Goal: Information Seeking & Learning: Learn about a topic

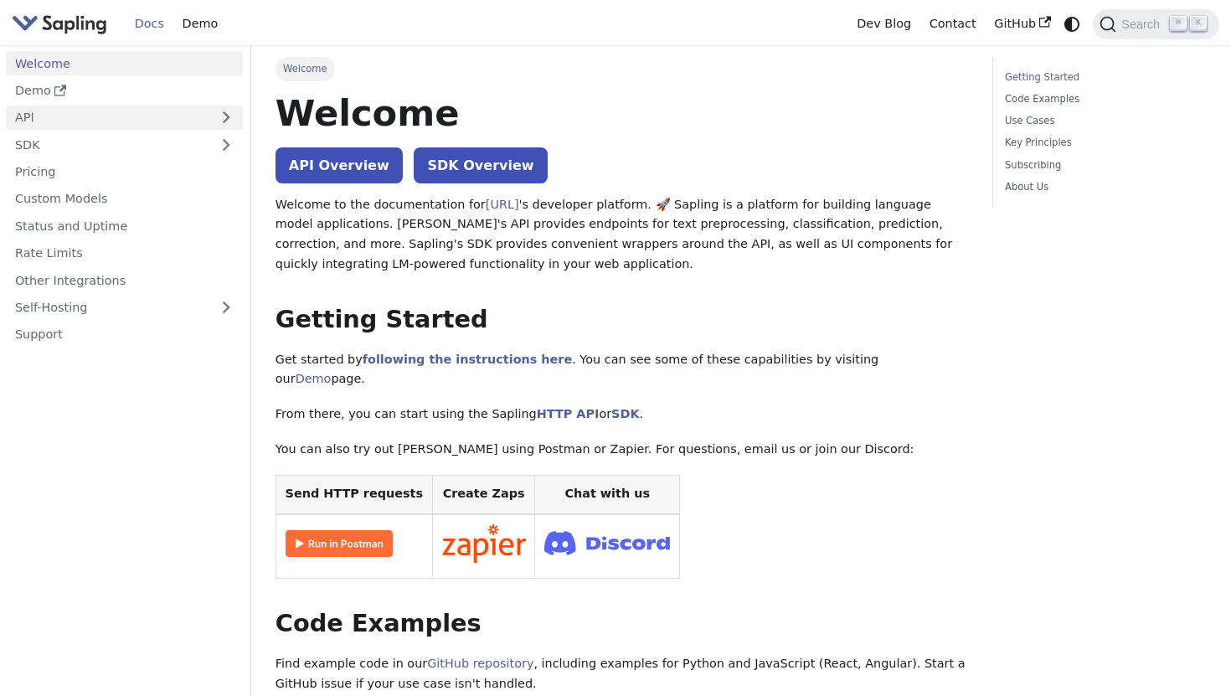
click at [143, 112] on link "API" at bounding box center [108, 118] width 204 height 24
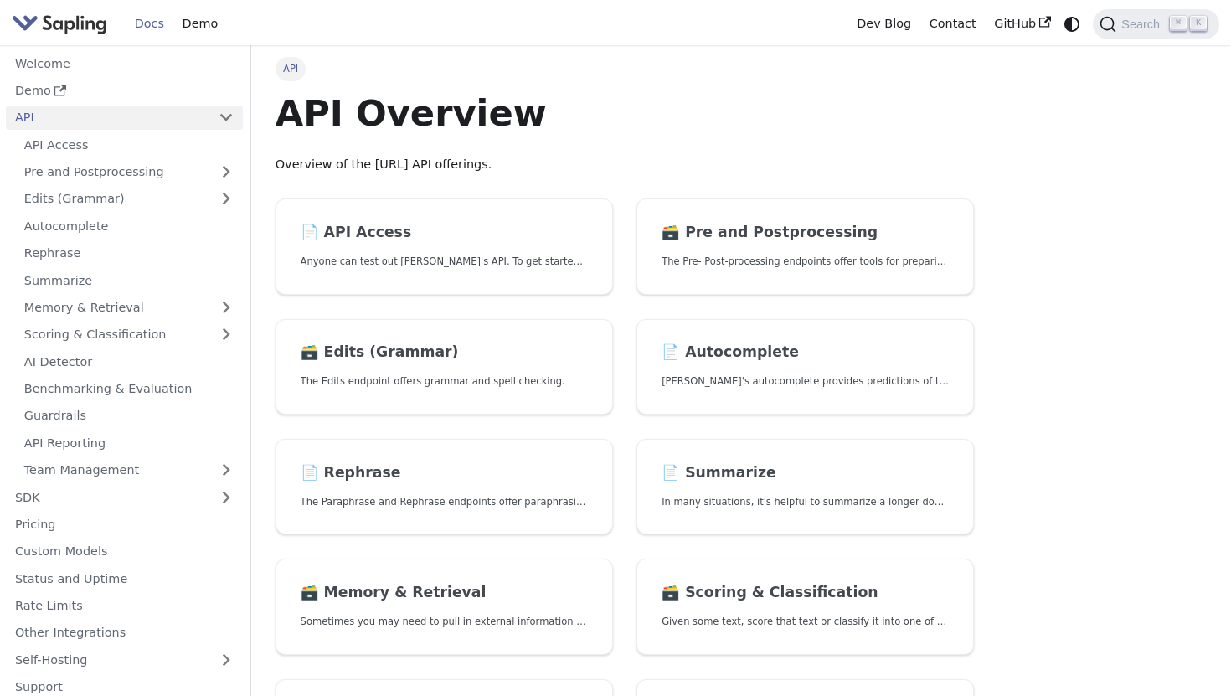
click at [174, 121] on link "API" at bounding box center [108, 118] width 204 height 24
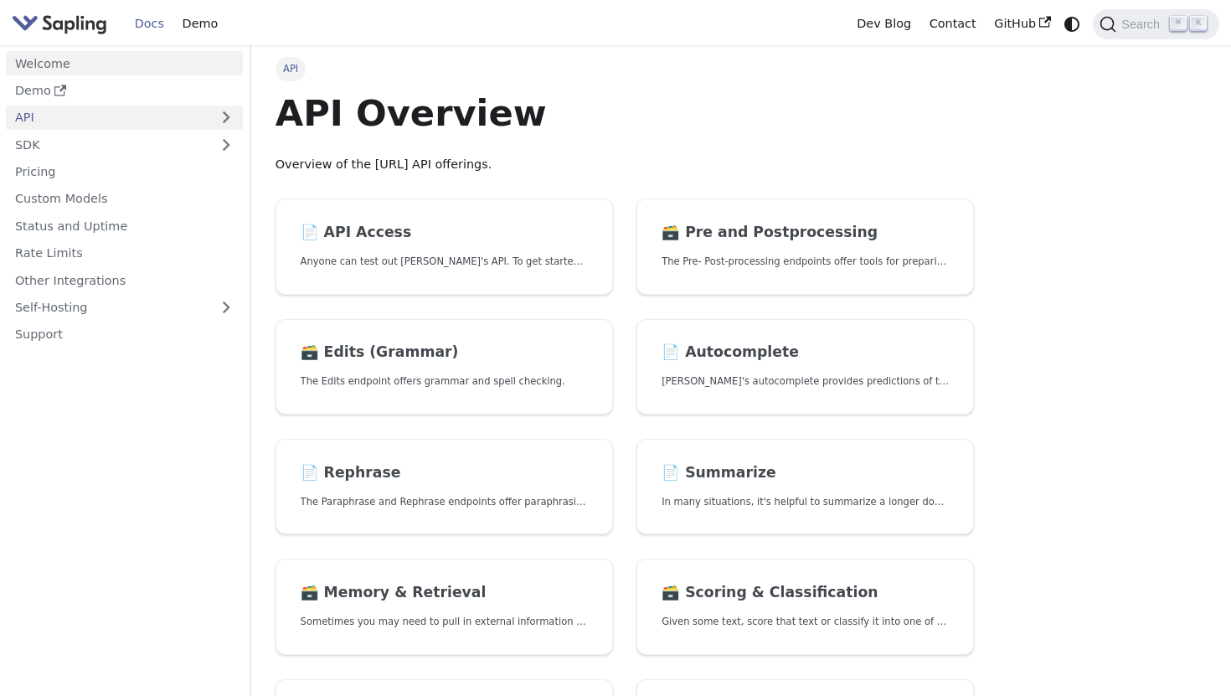
click at [151, 66] on link "Welcome" at bounding box center [124, 63] width 237 height 24
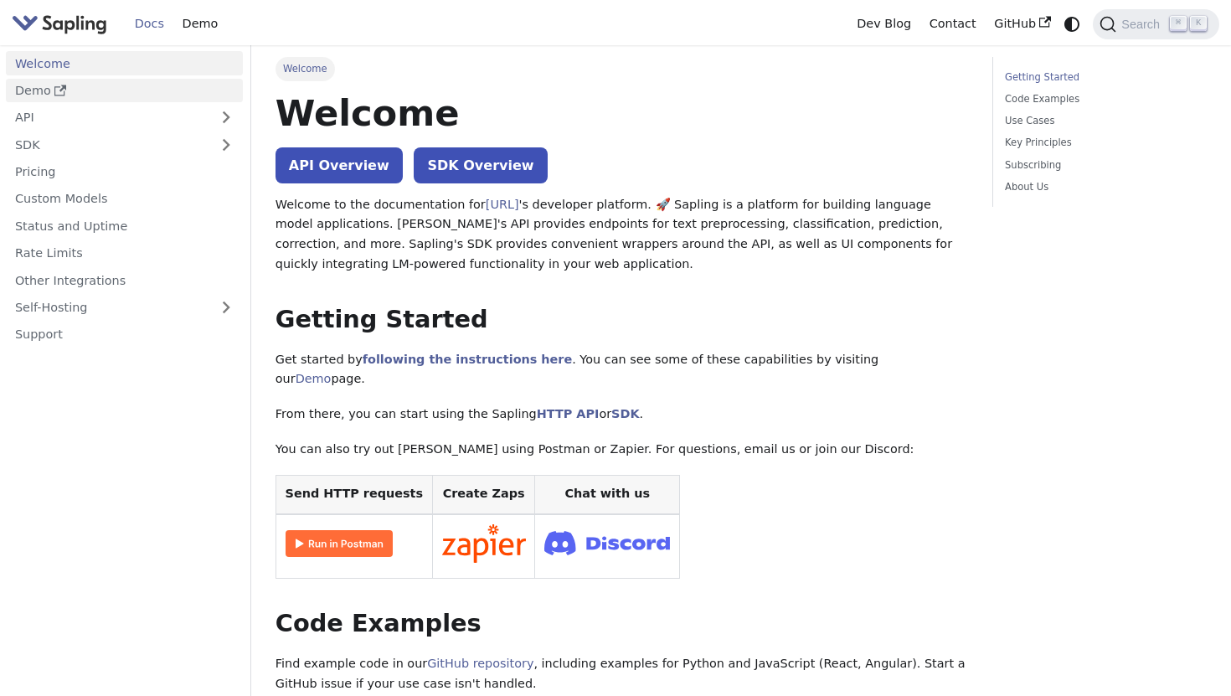
click at [150, 90] on link "Demo" at bounding box center [124, 91] width 237 height 24
